Goal: Connect with others: Connect with others

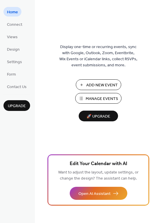
click at [89, 117] on span "🚀 Upgrade" at bounding box center [98, 117] width 32 height 8
click at [15, 26] on span "Connect" at bounding box center [14, 25] width 15 height 6
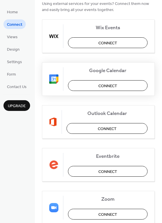
scroll to position [122, 0]
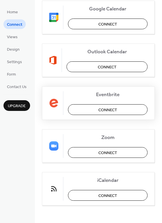
click at [99, 110] on span "Connect" at bounding box center [108, 110] width 19 height 6
click at [22, 139] on div "Home Connect Views Design Settings Form Contact Us Upgrade" at bounding box center [17, 111] width 35 height 223
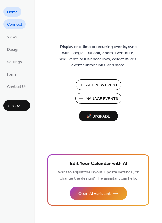
click at [13, 26] on span "Connect" at bounding box center [14, 25] width 15 height 6
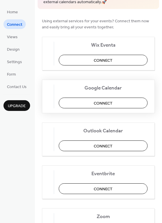
scroll to position [47, 0]
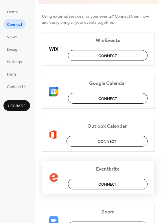
click at [101, 182] on span "Connect" at bounding box center [108, 185] width 19 height 6
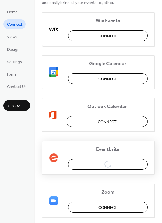
scroll to position [67, 0]
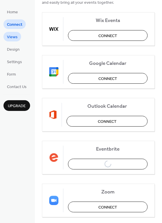
click at [16, 38] on span "Views" at bounding box center [12, 37] width 11 height 6
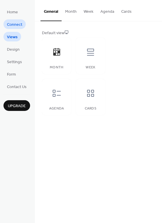
click at [15, 26] on span "Connect" at bounding box center [14, 25] width 15 height 6
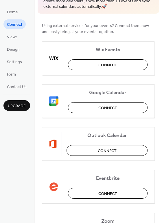
scroll to position [45, 0]
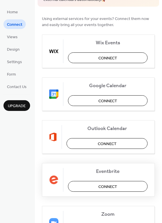
click at [104, 188] on span "Connect" at bounding box center [108, 187] width 19 height 6
